Goal: Task Accomplishment & Management: Use online tool/utility

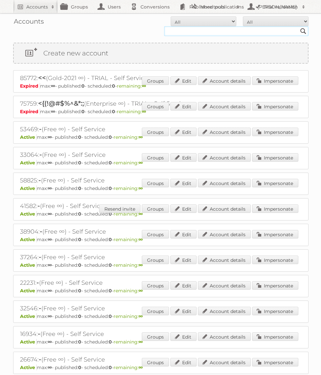
click at [219, 32] on input "text" at bounding box center [236, 31] width 144 height 10
type input "KARWEI"
click at [298, 26] on input "Search" at bounding box center [303, 31] width 10 height 10
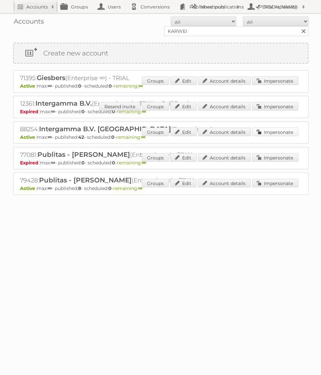
click at [263, 132] on link "Impersonate" at bounding box center [275, 132] width 46 height 9
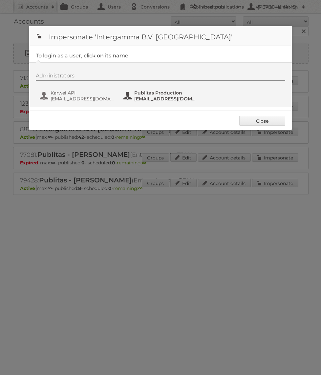
click at [141, 93] on span "Publitas Production" at bounding box center [166, 93] width 64 height 6
